Goal: Transaction & Acquisition: Purchase product/service

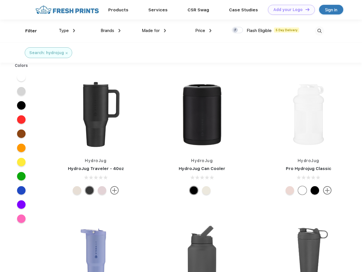
click at [289, 10] on link "Add your Logo Design Tool" at bounding box center [291, 10] width 47 height 10
click at [0, 0] on div "Design Tool" at bounding box center [0, 0] width 0 height 0
click at [305, 9] on link "Add your Logo Design Tool" at bounding box center [291, 10] width 47 height 10
click at [27, 31] on div "Filter" at bounding box center [31, 31] width 12 height 7
click at [67, 31] on span "Type" at bounding box center [64, 30] width 10 height 5
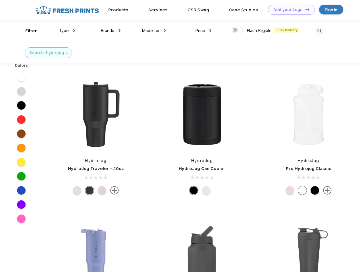
click at [110, 31] on span "Brands" at bounding box center [107, 30] width 14 height 5
click at [154, 31] on span "Made for" at bounding box center [151, 30] width 18 height 5
click at [203, 31] on span "Price" at bounding box center [200, 30] width 10 height 5
click at [237, 30] on div at bounding box center [237, 30] width 11 height 6
click at [235, 30] on input "checkbox" at bounding box center [234, 29] width 4 height 4
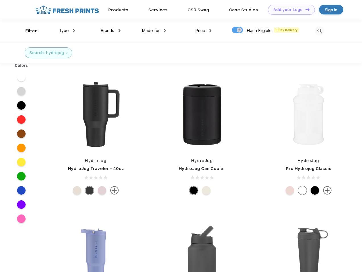
click at [319, 31] on img at bounding box center [318, 30] width 9 height 9
